Goal: Task Accomplishment & Management: Manage account settings

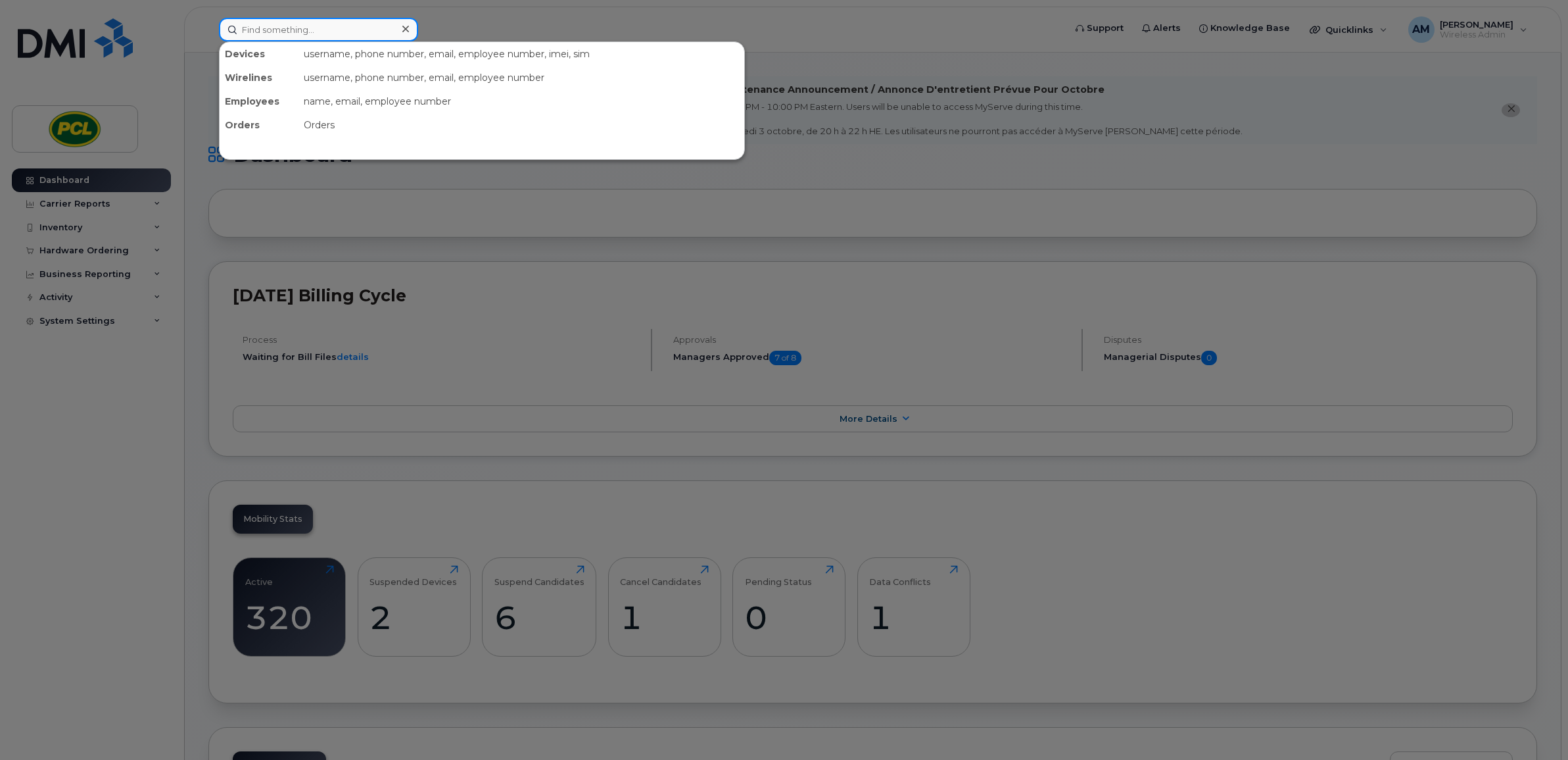
click at [313, 28] on input at bounding box center [318, 30] width 199 height 24
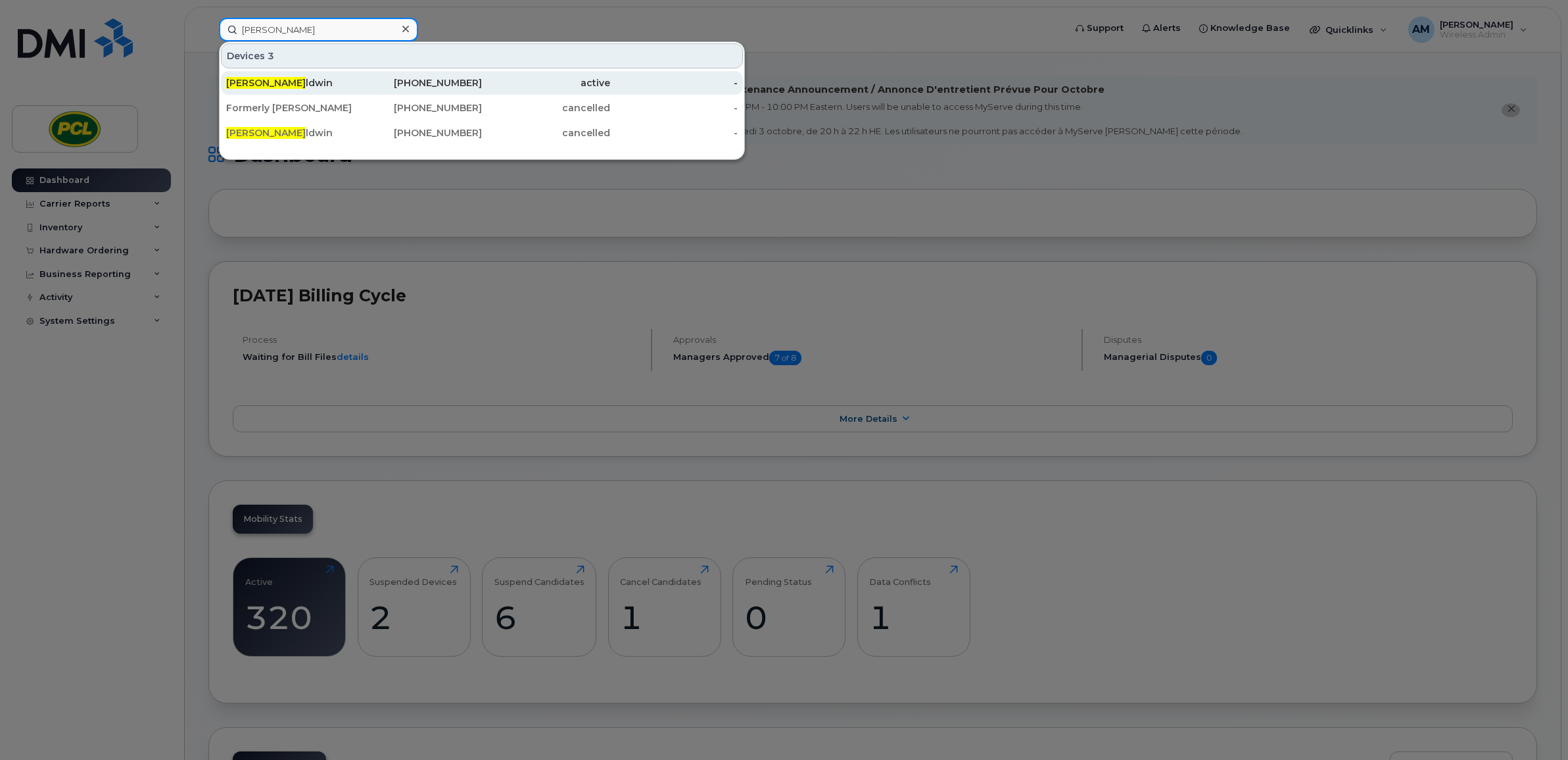
type input "[PERSON_NAME]"
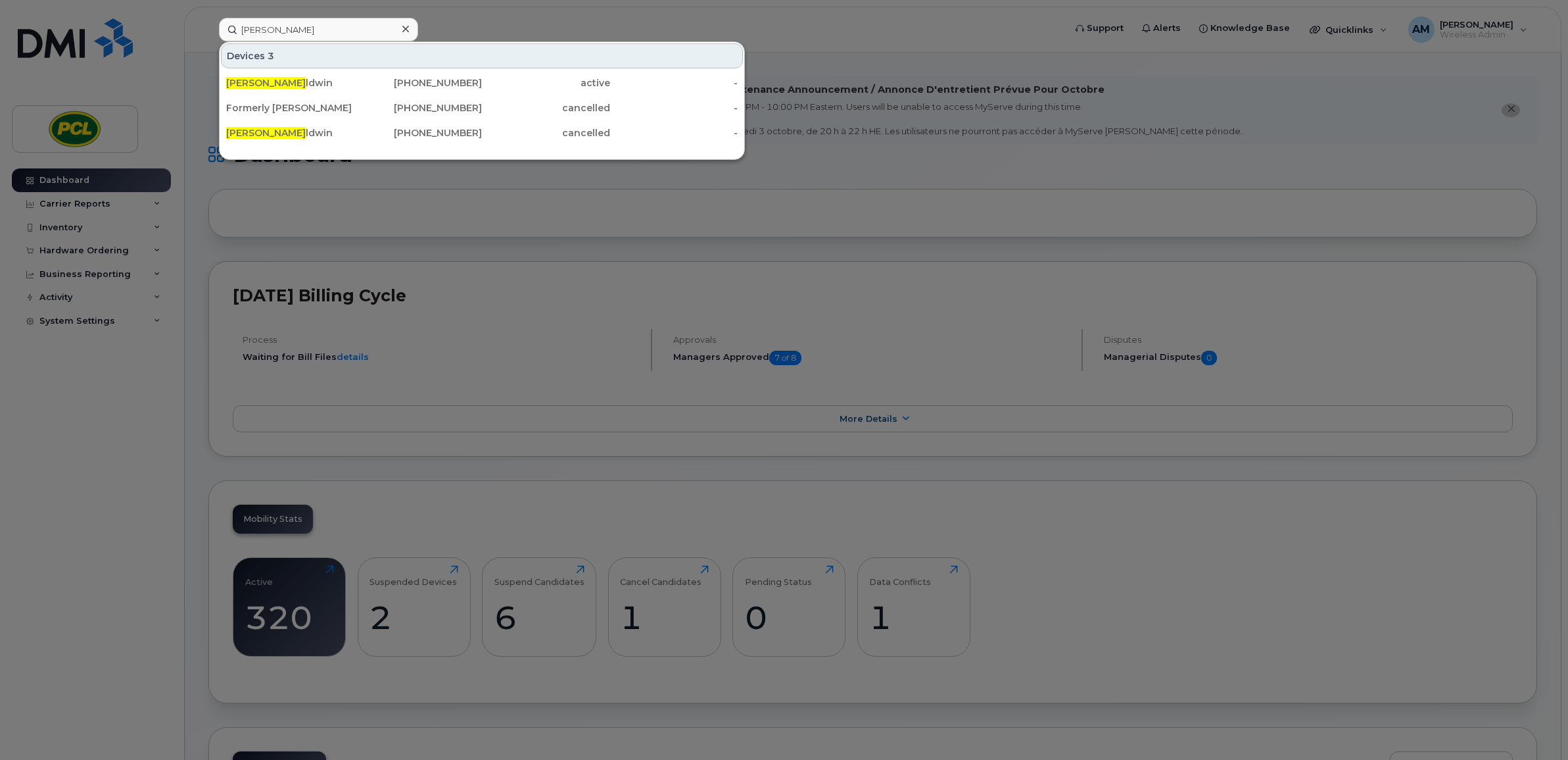
click at [410, 28] on div at bounding box center [405, 28] width 19 height 19
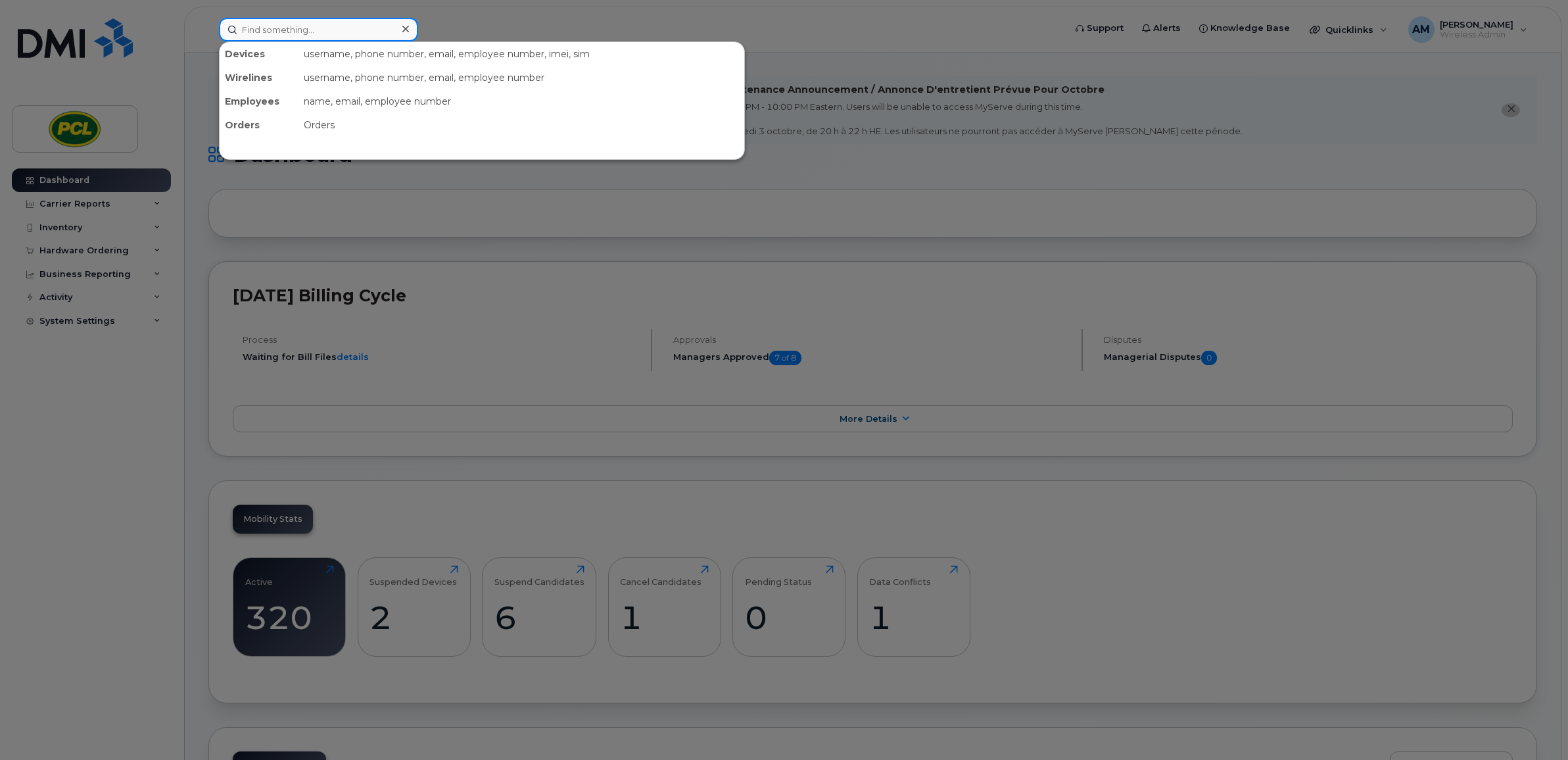
click at [344, 31] on input at bounding box center [318, 30] width 199 height 24
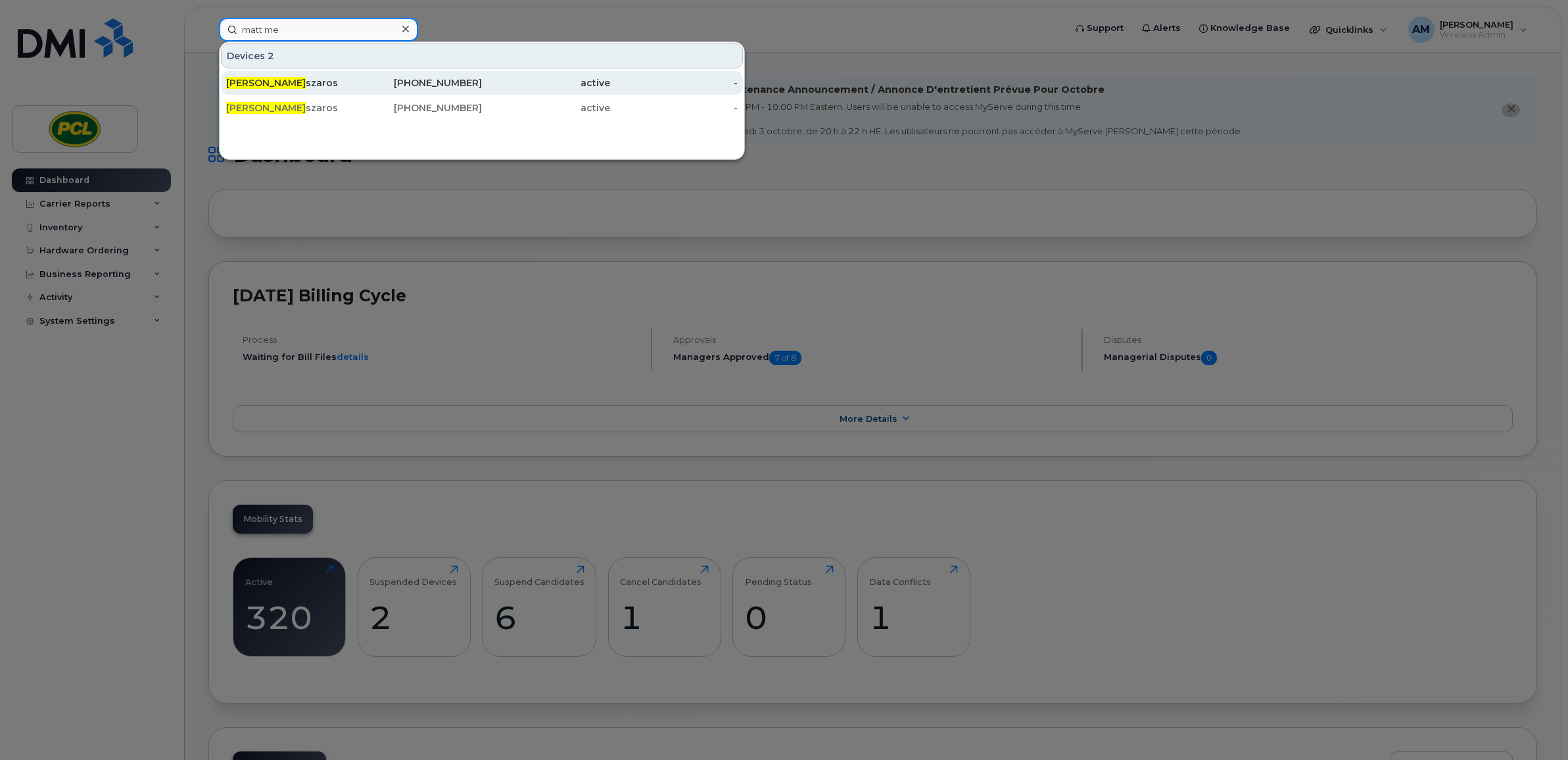
type input "matt me"
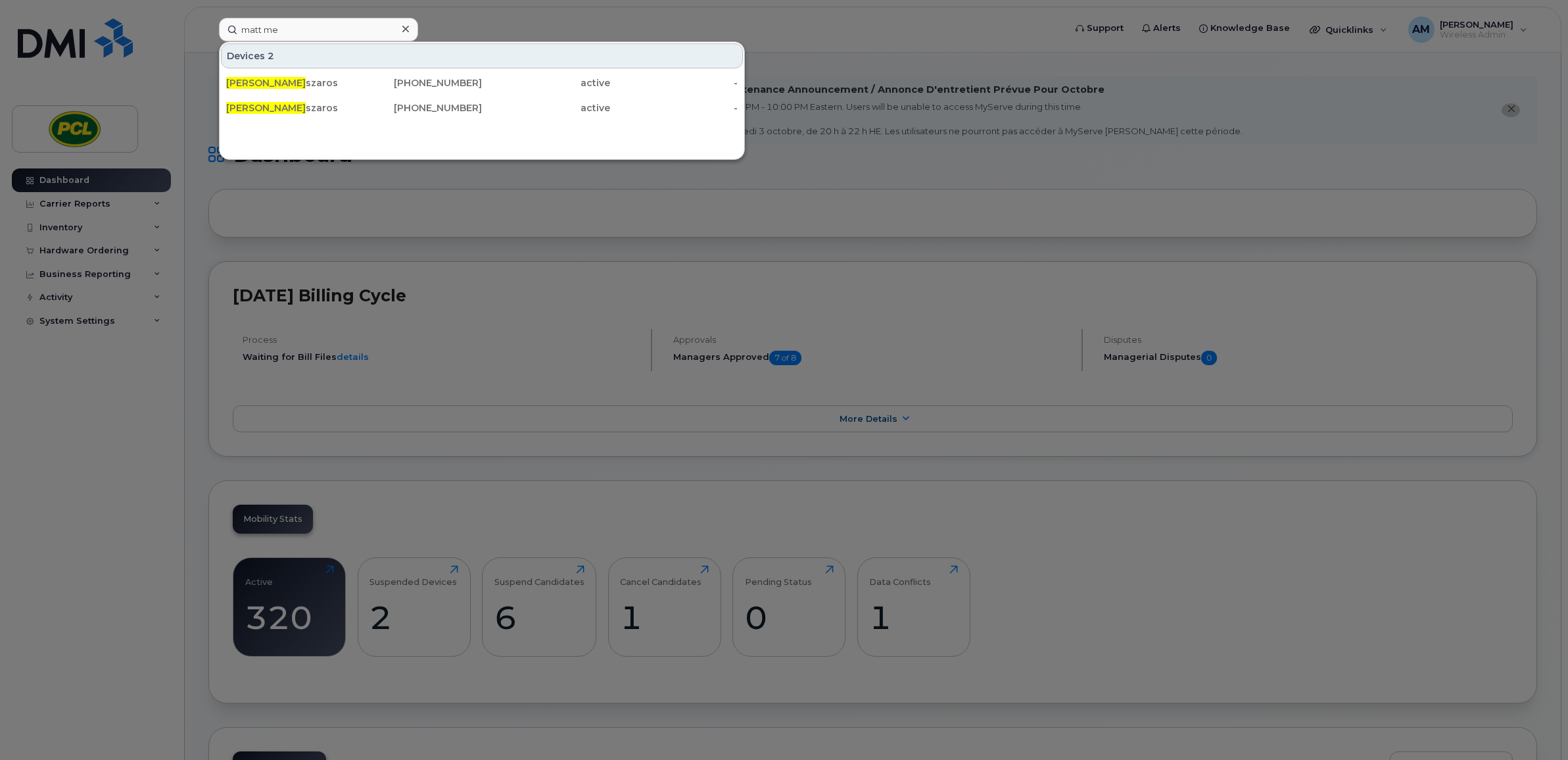
click at [1128, 537] on div at bounding box center [784, 380] width 1568 height 760
click at [396, 31] on div "matt me" at bounding box center [318, 30] width 199 height 24
click at [486, 107] on div "active" at bounding box center [545, 108] width 128 height 13
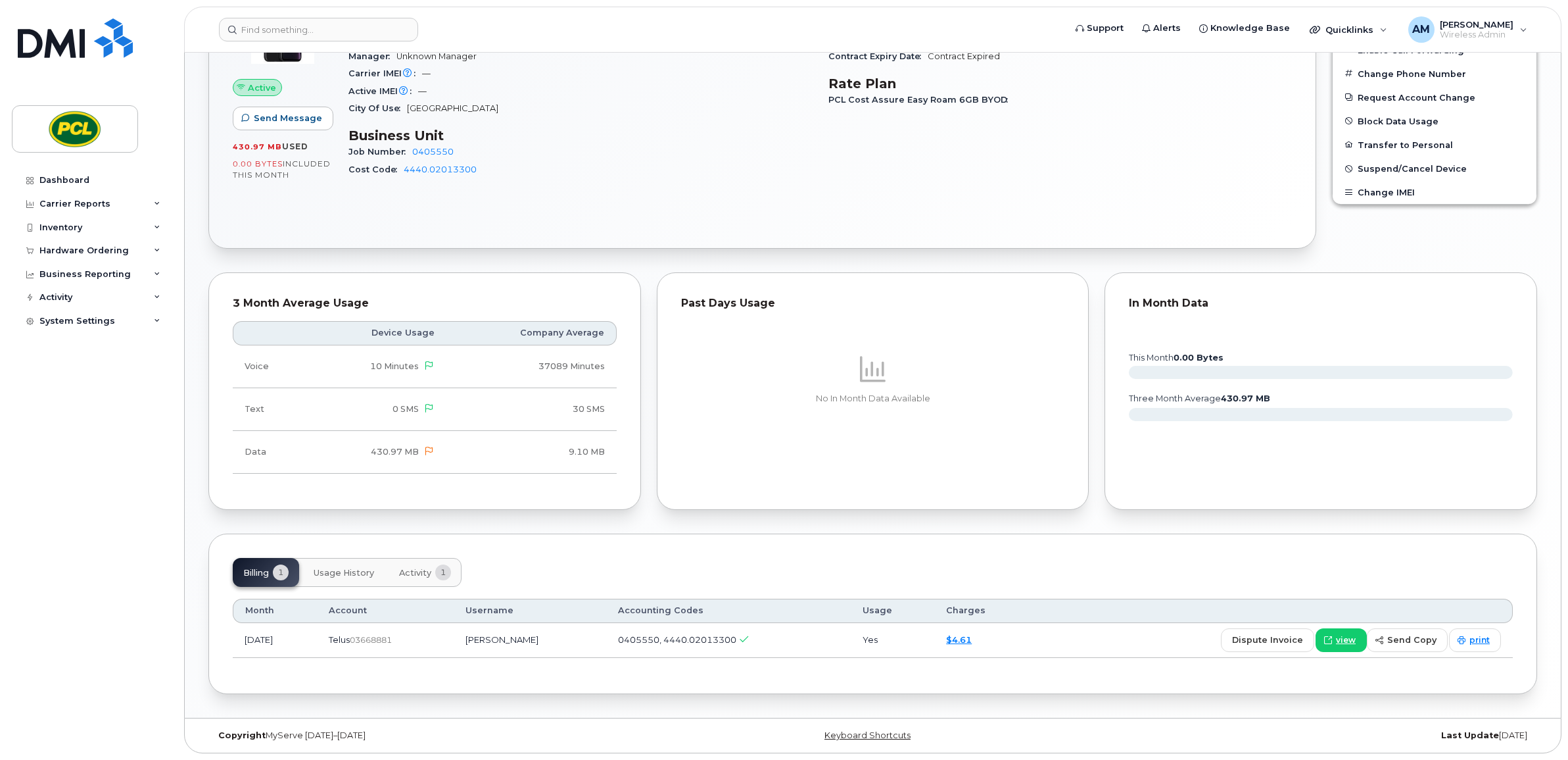
scroll to position [27, 0]
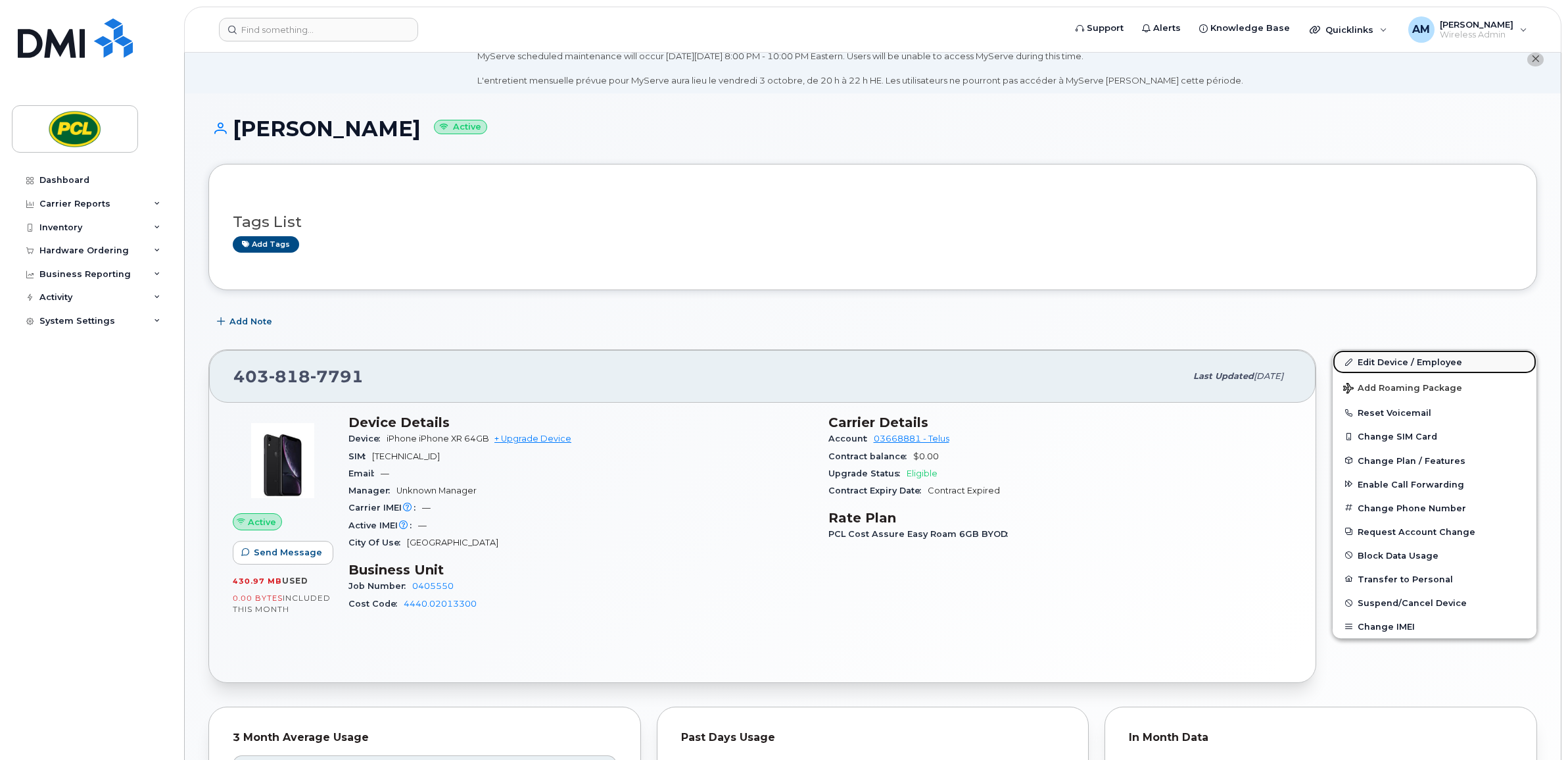
click at [1448, 356] on link "Edit Device / Employee" at bounding box center [1435, 362] width 204 height 24
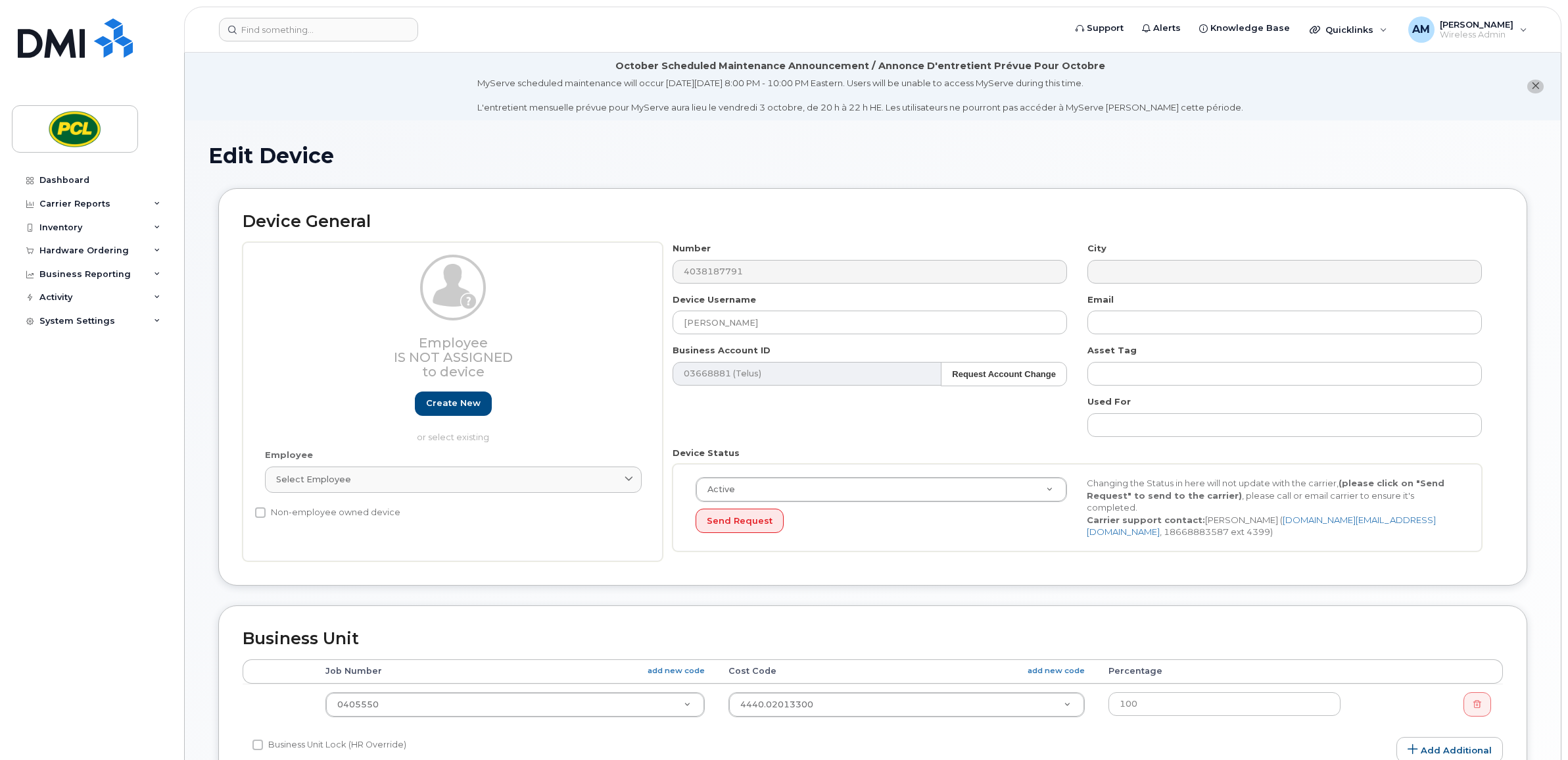
click at [806, 336] on div "Number 4038187791 City Device Username Matt Meszaros Email Business Account ID …" at bounding box center [1078, 402] width 830 height 319
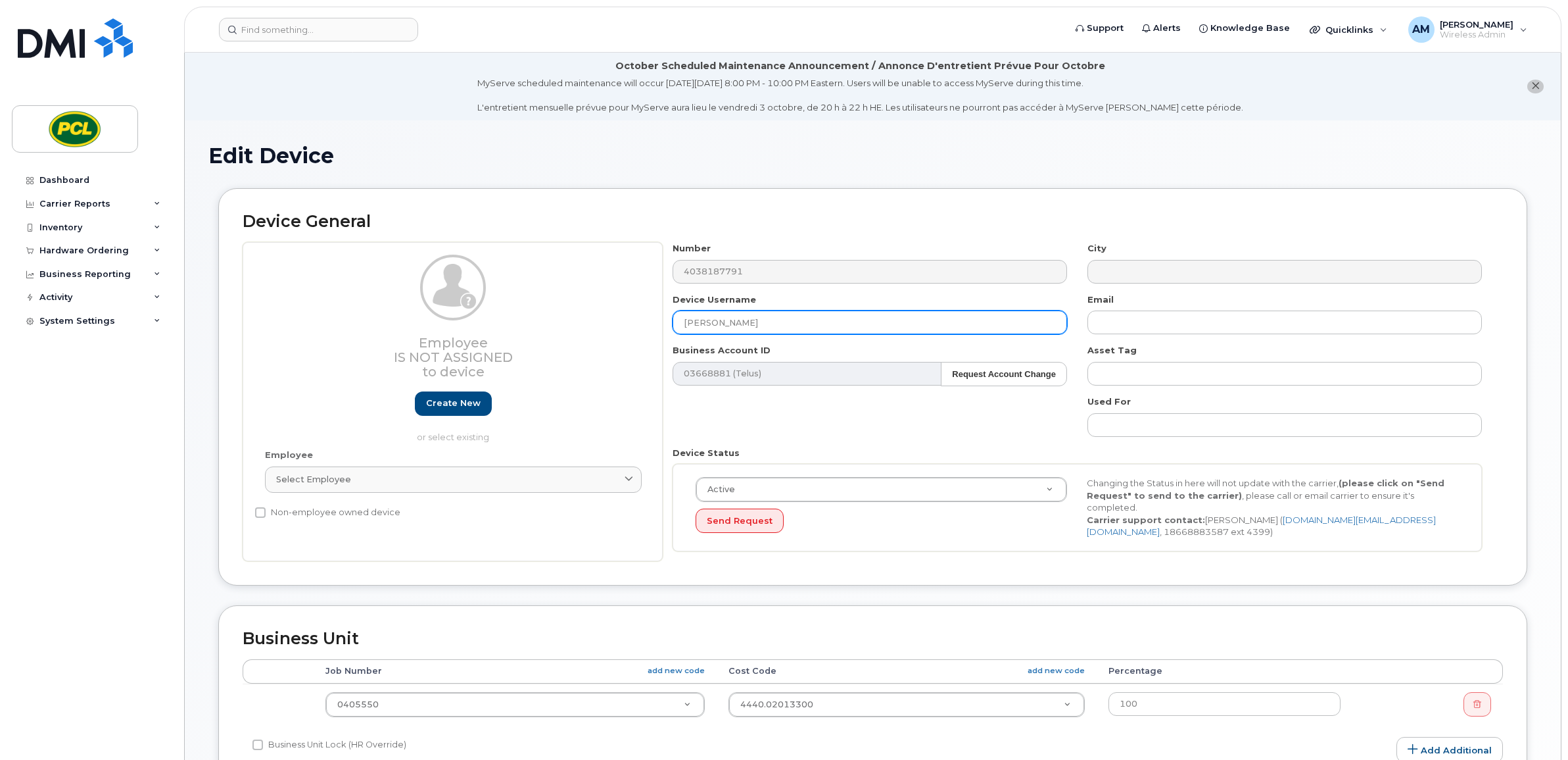
click at [812, 316] on input "[PERSON_NAME]" at bounding box center [870, 322] width 395 height 24
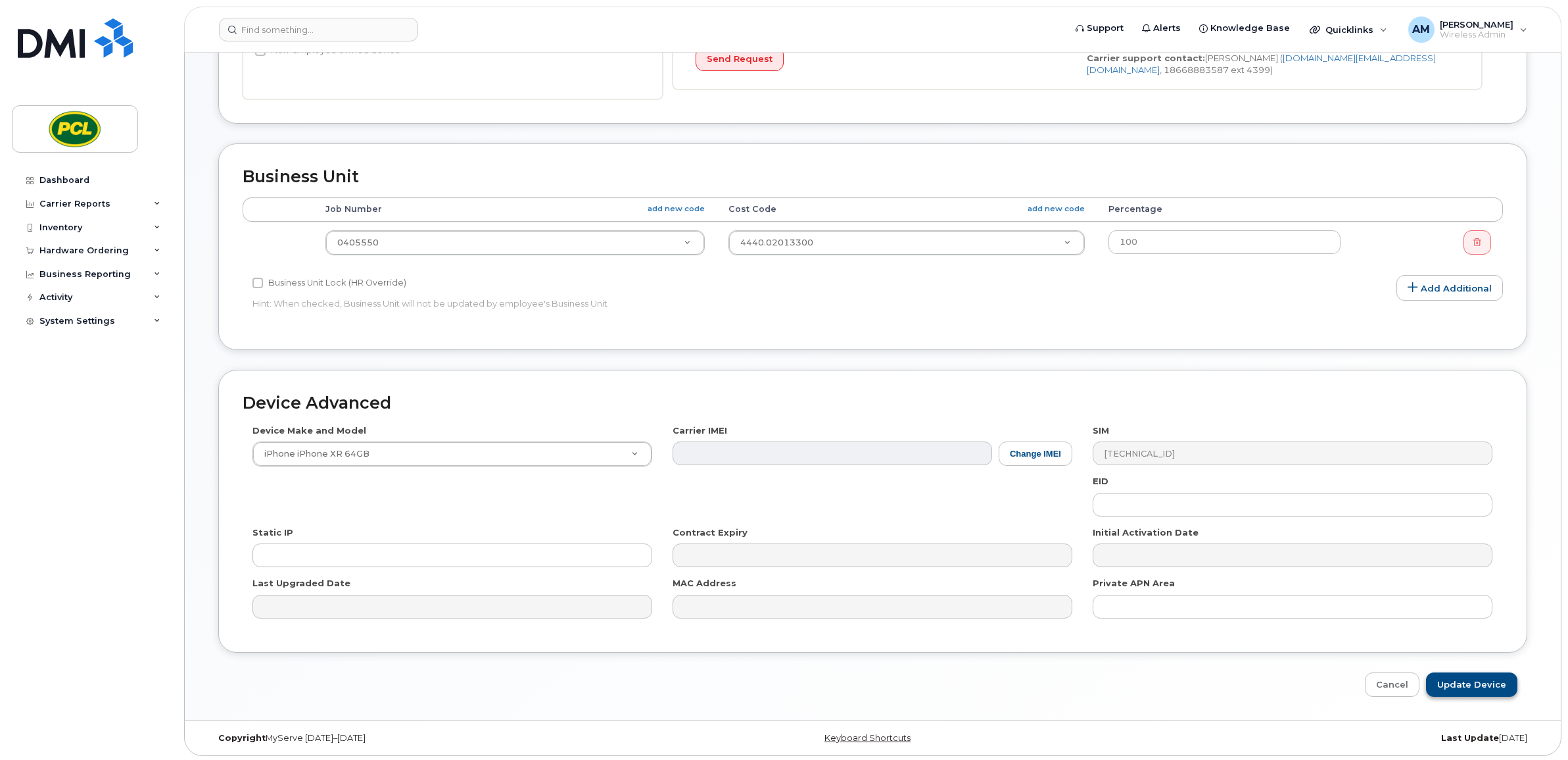
type input "[PERSON_NAME] - Cancelled"
click at [1484, 681] on input "Update Device" at bounding box center [1472, 684] width 91 height 24
type input "Saving..."
